Goal: Task Accomplishment & Management: Manage account settings

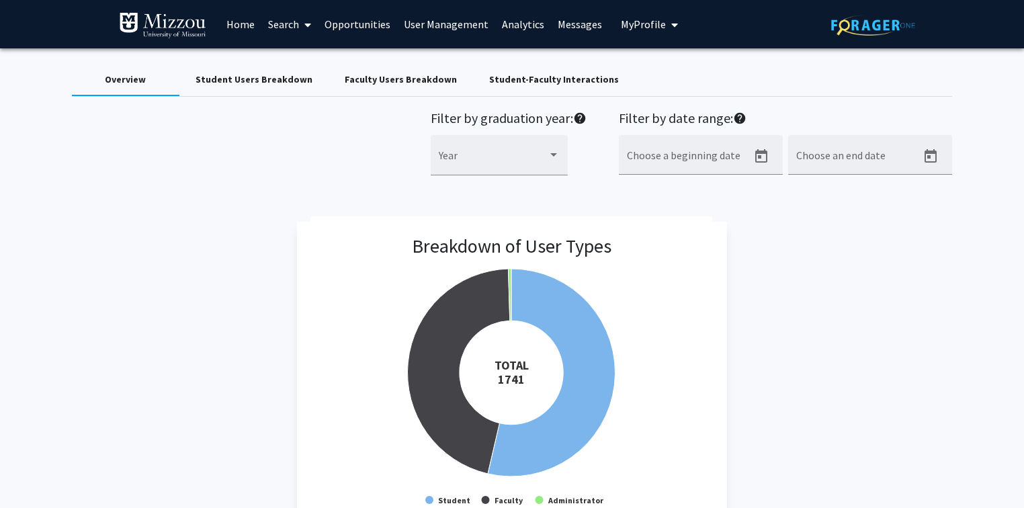
click at [476, 24] on link "User Management" at bounding box center [446, 24] width 98 height 47
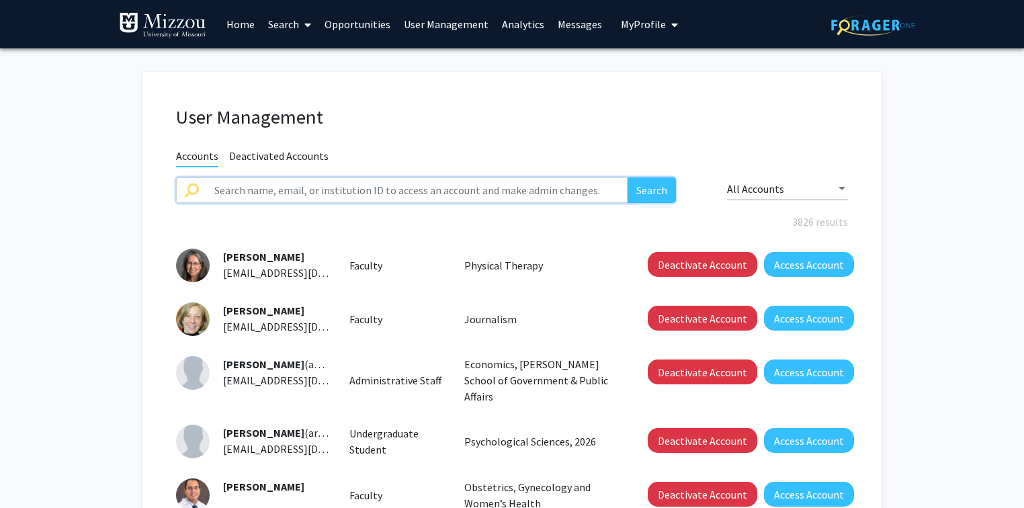
click at [435, 190] on input "text" at bounding box center [416, 190] width 421 height 26
type input "[PERSON_NAME]"
click at [628, 177] on button "Search" at bounding box center [652, 190] width 48 height 26
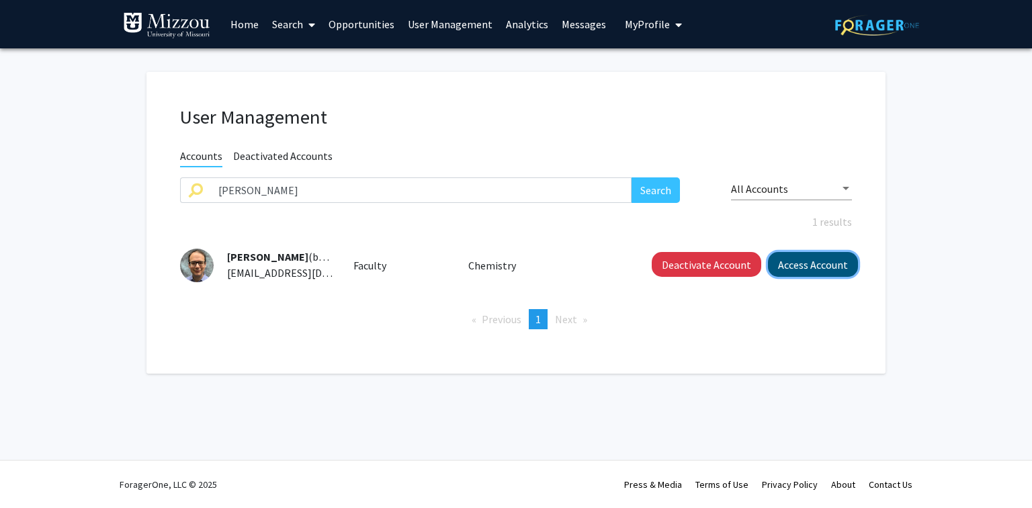
click at [820, 267] on button "Access Account" at bounding box center [813, 264] width 90 height 25
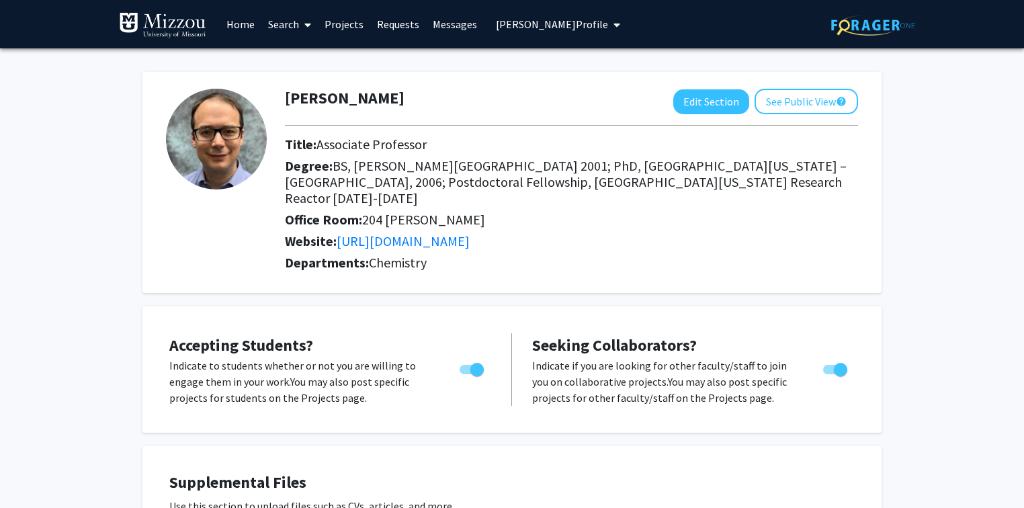
click at [354, 27] on link "Projects" at bounding box center [344, 24] width 52 height 47
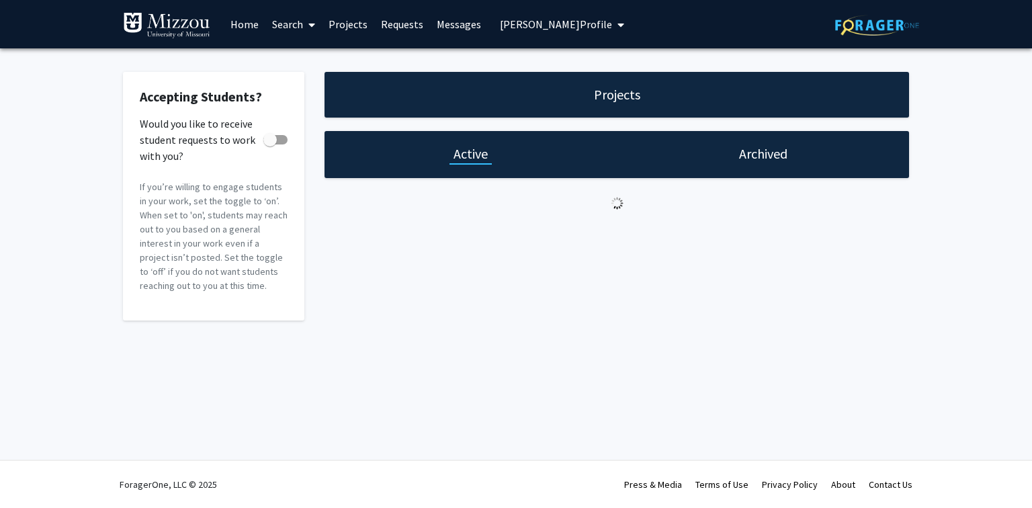
checkbox input "true"
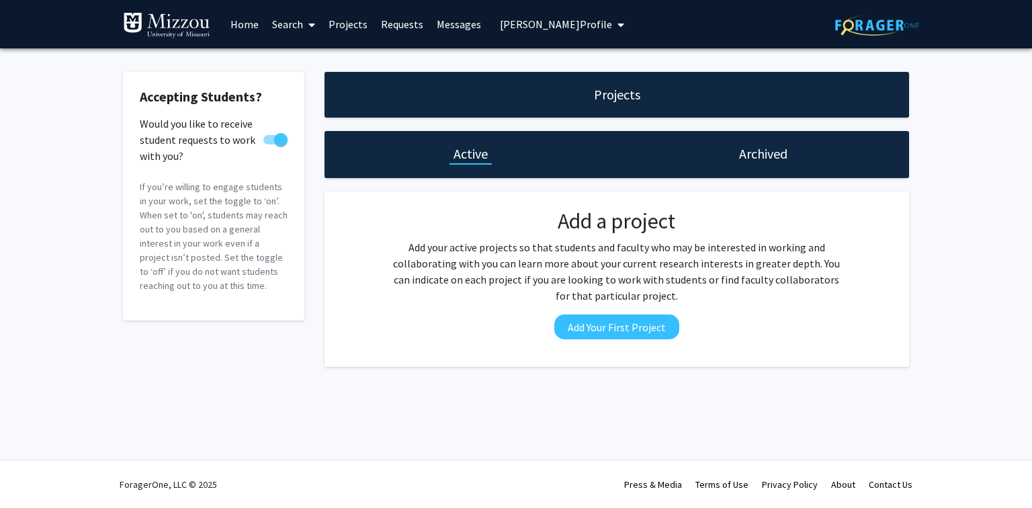
click at [755, 153] on h1 "Archived" at bounding box center [763, 153] width 48 height 19
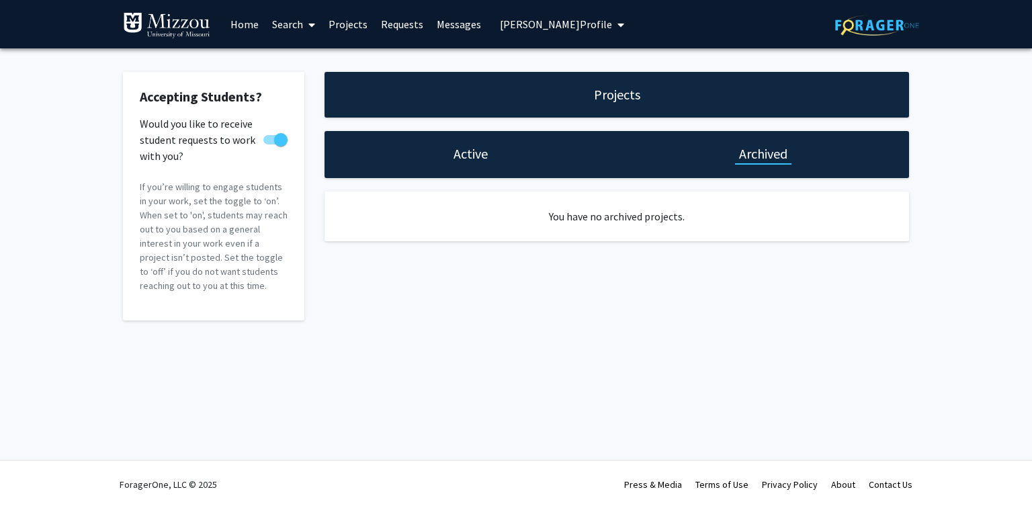
click at [476, 152] on h1 "Active" at bounding box center [471, 153] width 34 height 19
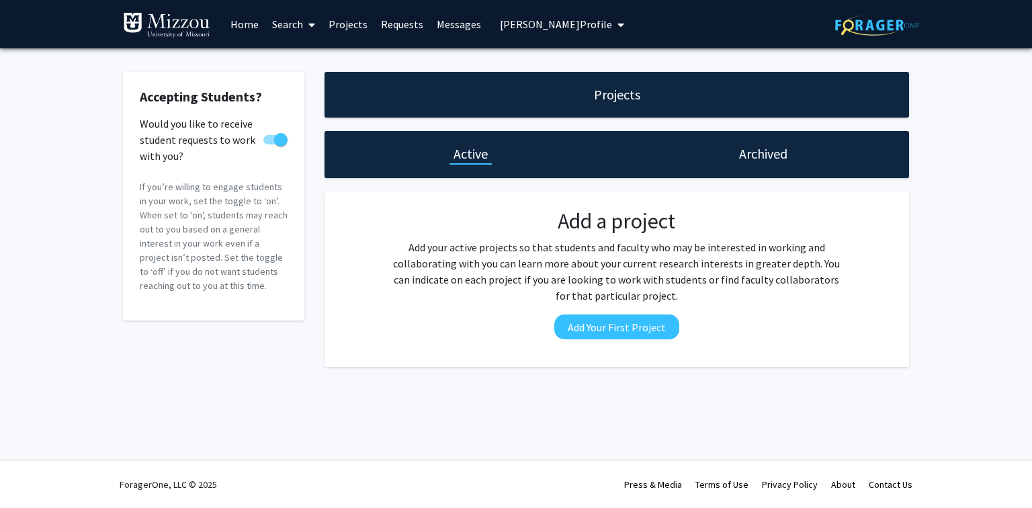
click at [585, 24] on span "[PERSON_NAME] Profile" at bounding box center [556, 23] width 112 height 13
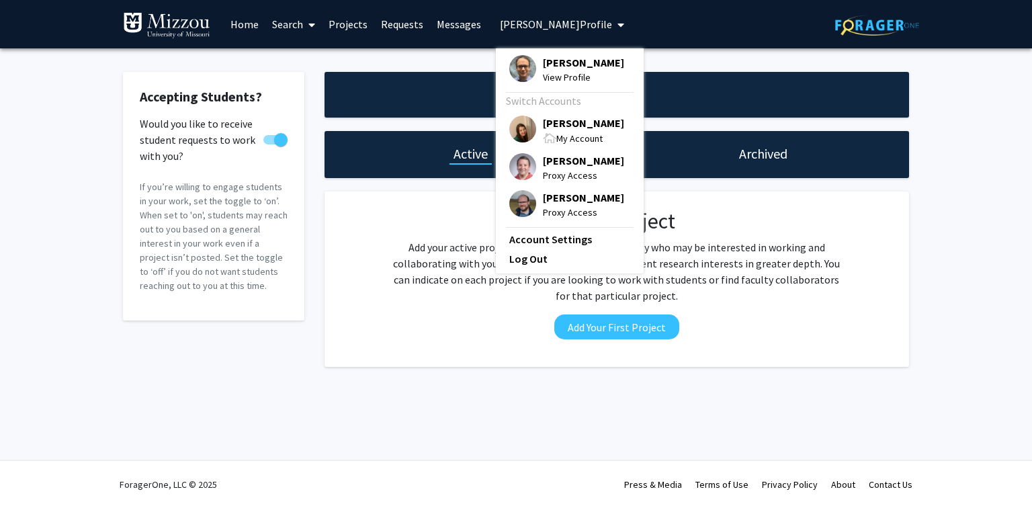
click at [573, 122] on span "[PERSON_NAME]" at bounding box center [583, 123] width 81 height 15
